Goal: Task Accomplishment & Management: Use online tool/utility

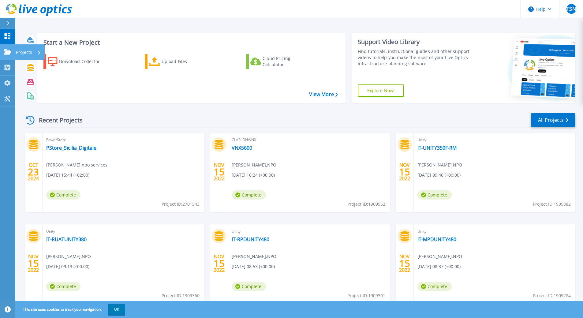
click at [10, 53] on icon at bounding box center [7, 51] width 7 height 5
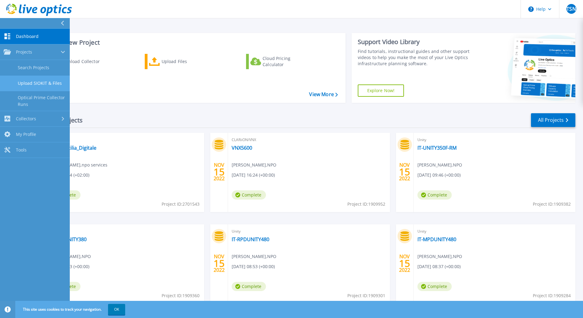
click at [31, 81] on link "Upload SIOKIT & Files" at bounding box center [35, 84] width 70 height 16
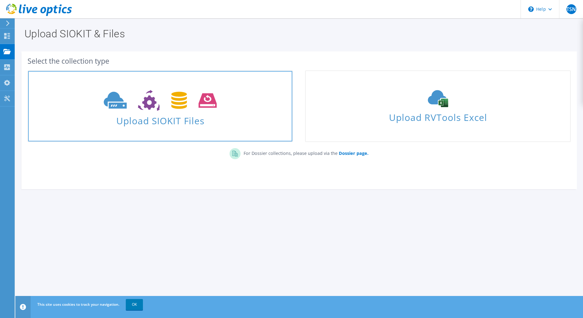
click at [238, 127] on link "Upload SIOKIT Files" at bounding box center [160, 106] width 265 height 72
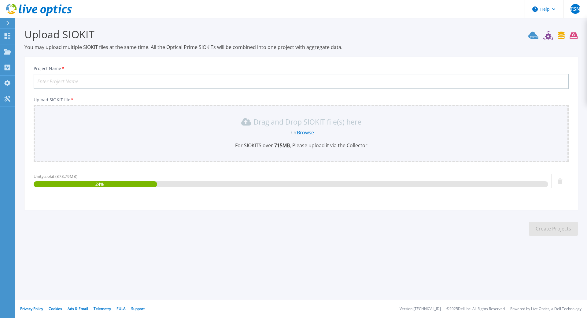
click at [83, 81] on input "Project Name *" at bounding box center [301, 81] width 535 height 15
type input "S"
click at [68, 80] on input "Project Name *" at bounding box center [301, 81] width 535 height 15
paste input "CAUSTM01SSXP010"
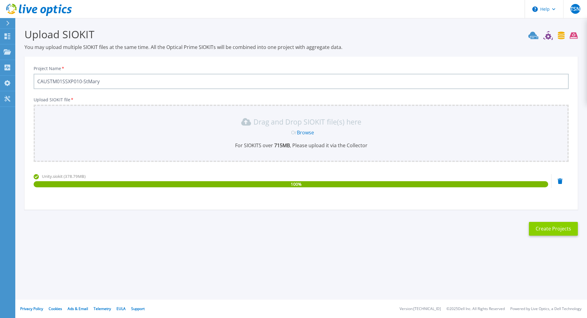
type input "CAUSTM01SSXP010-StMary"
click at [547, 229] on button "Create Projects" at bounding box center [553, 229] width 49 height 14
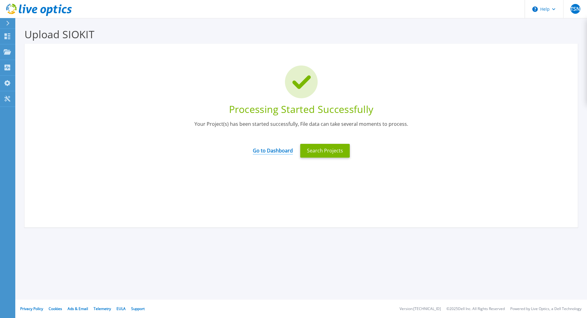
click at [283, 151] on link "Go to Dashboard" at bounding box center [273, 148] width 40 height 12
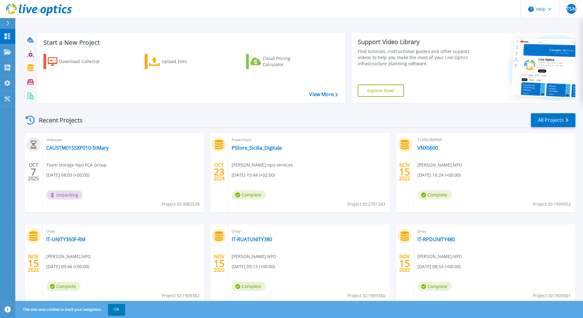
click at [103, 160] on div "Unknown CAUSTM01SSXP010-StMary Team storage Npo , FCA Group [DATE] 08:03 (+00:0…" at bounding box center [123, 172] width 161 height 79
click at [5, 84] on icon at bounding box center [7, 83] width 7 height 6
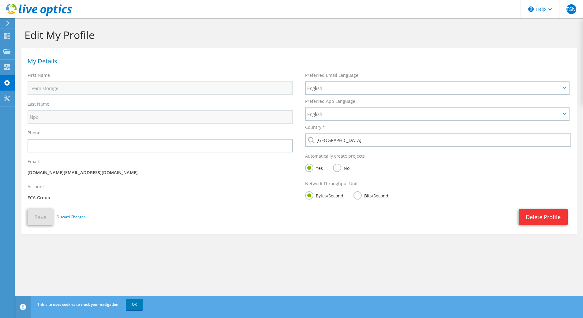
click at [55, 194] on div "Account FCA Group" at bounding box center [159, 192] width 277 height 25
click at [42, 196] on p "FCA Group" at bounding box center [160, 197] width 265 height 7
click at [7, 33] on icon at bounding box center [6, 36] width 7 height 6
